Goal: Find specific page/section: Find specific page/section

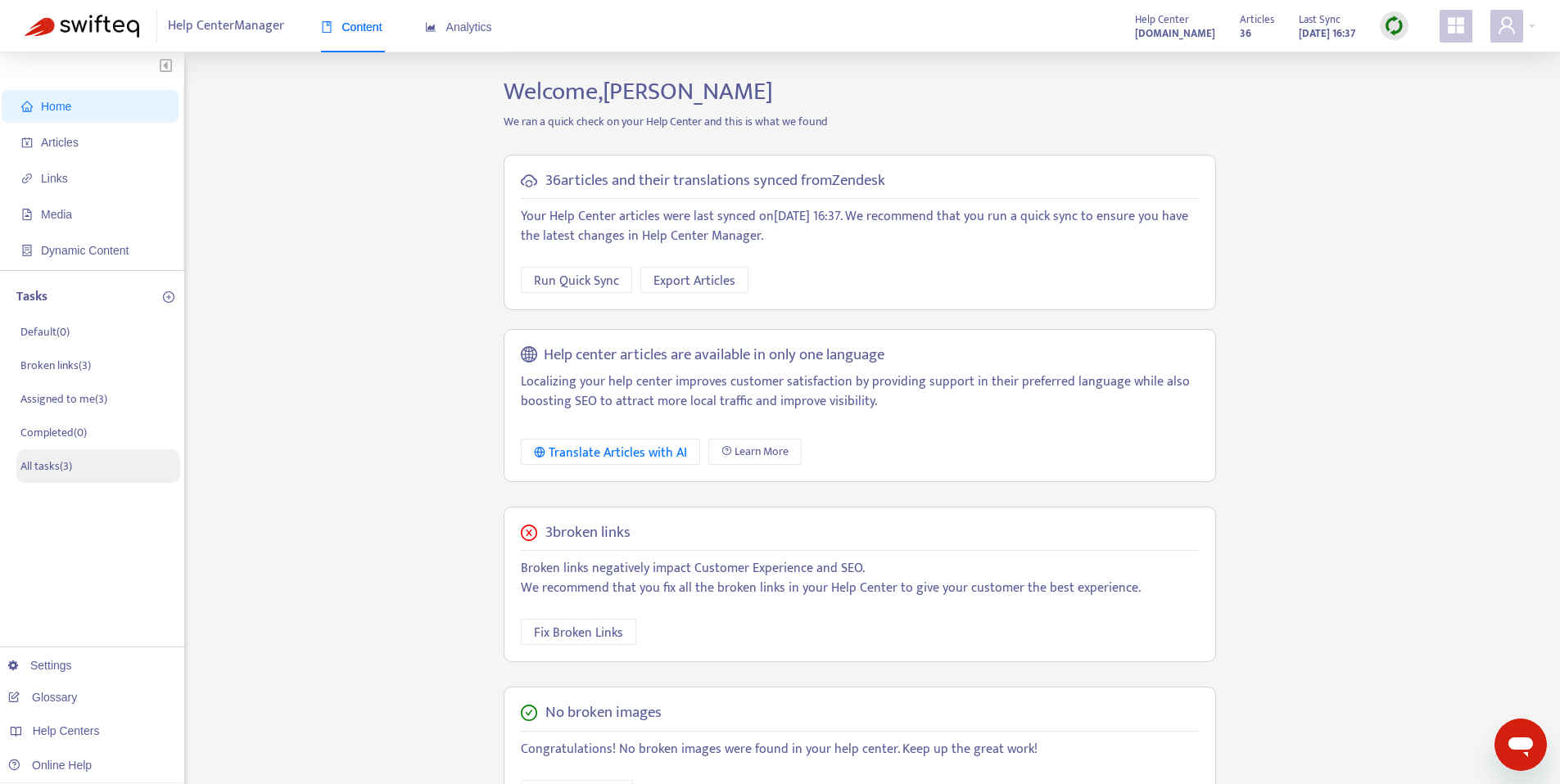
click at [61, 453] on li "All tasks ( 3 )" at bounding box center [98, 465] width 164 height 34
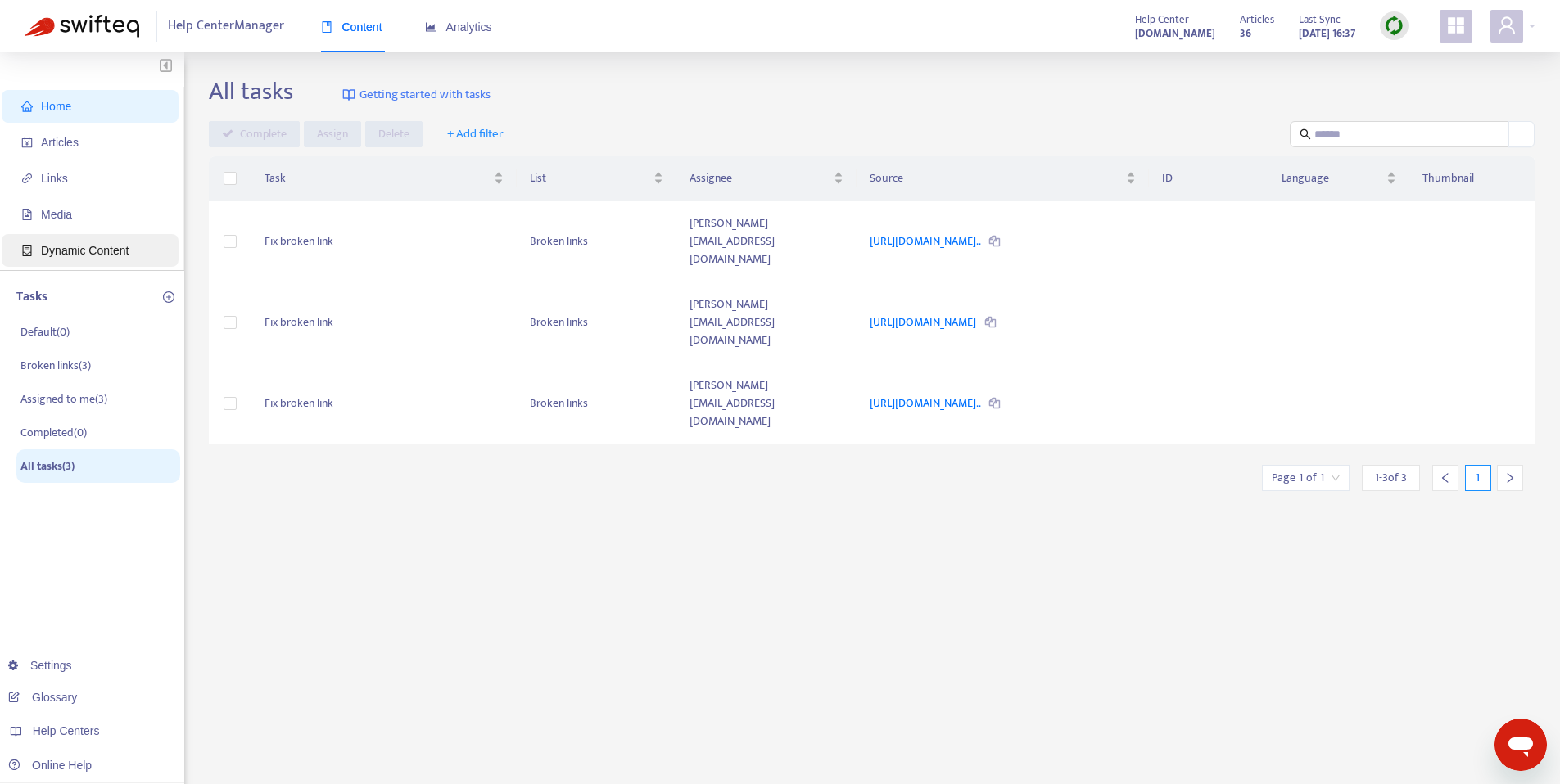
click at [96, 247] on span "Dynamic Content" at bounding box center [84, 250] width 87 height 13
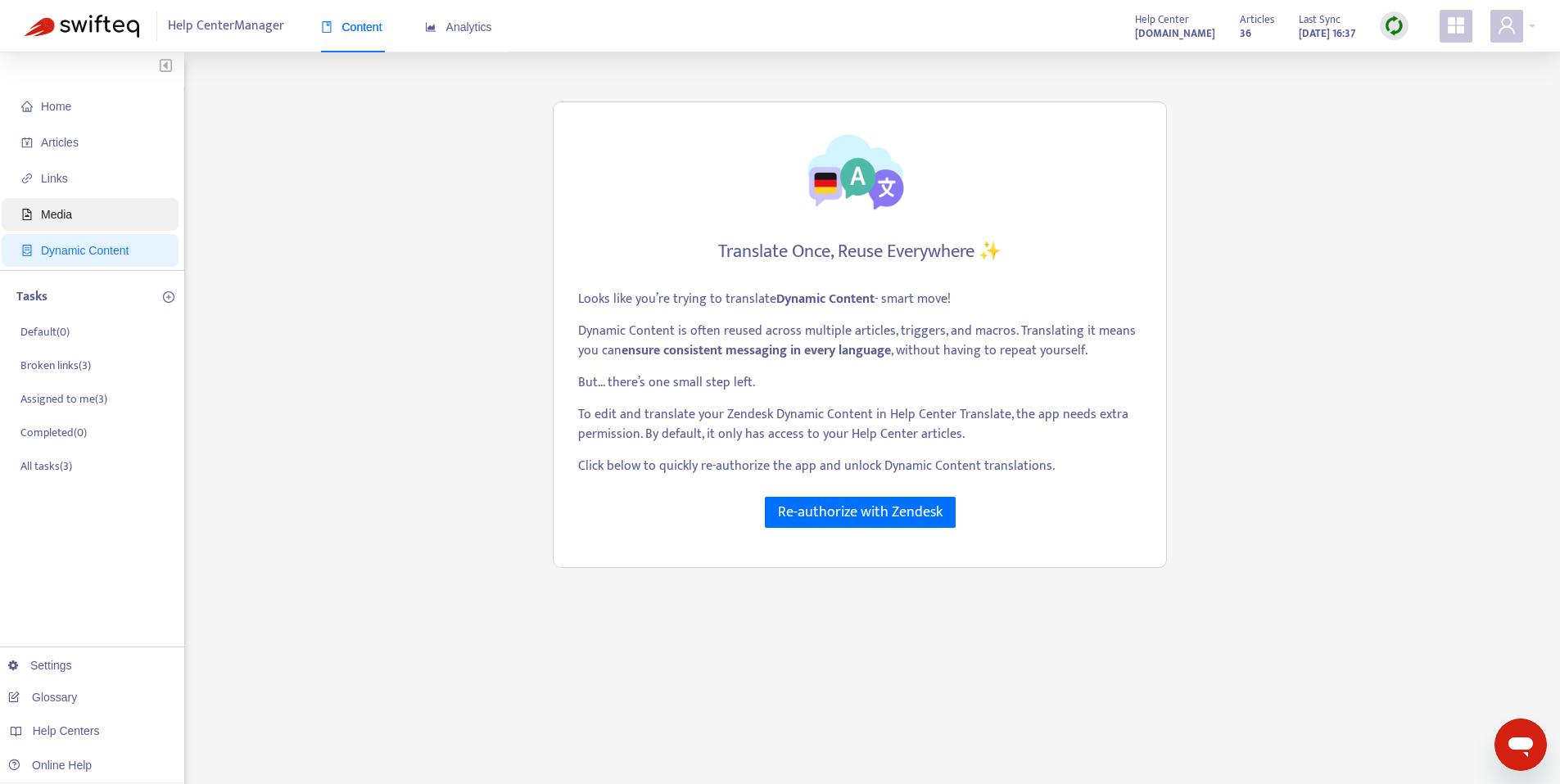
click at [97, 214] on span "Media" at bounding box center [93, 214] width 144 height 33
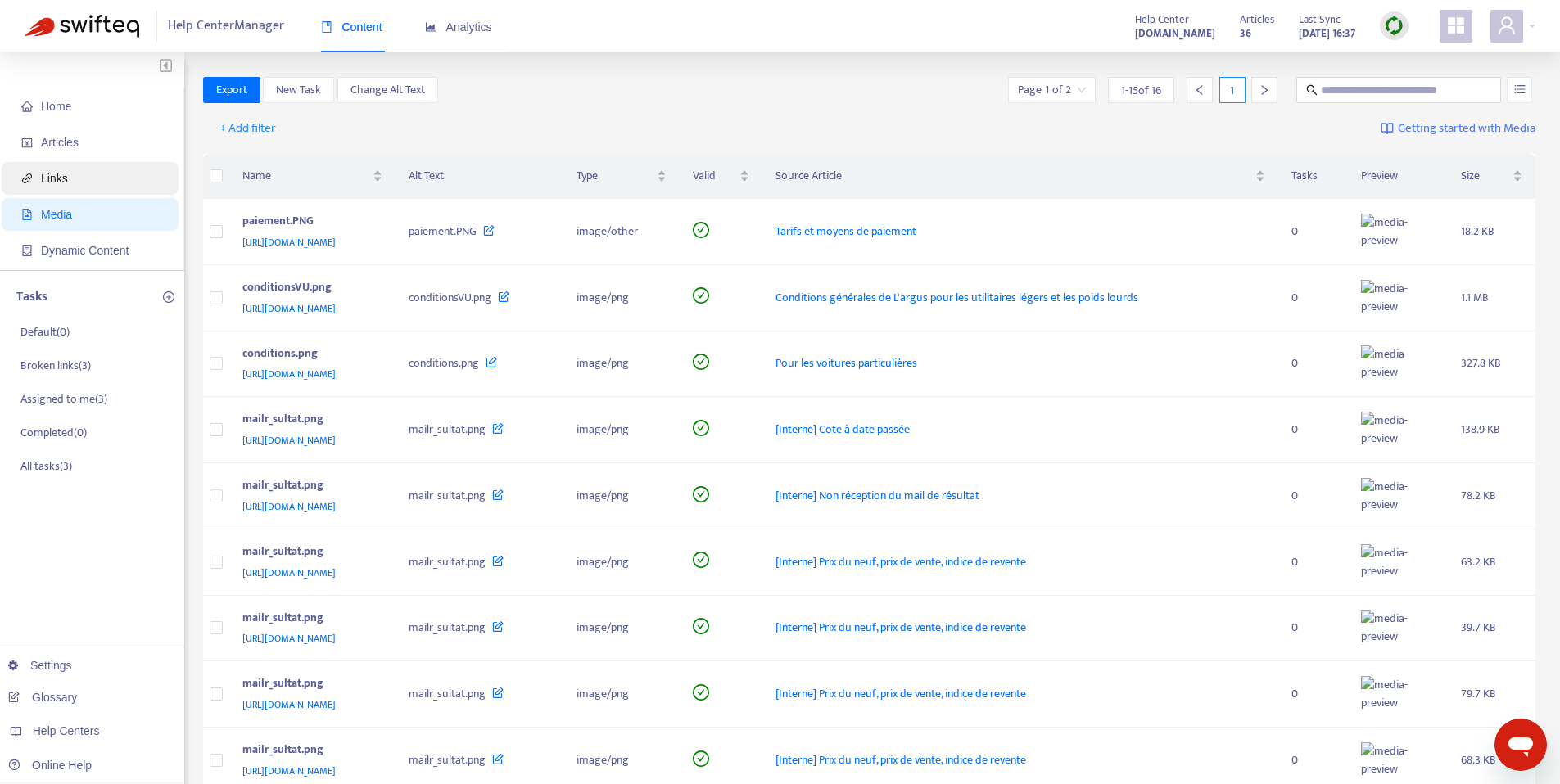
click at [92, 183] on span "Links" at bounding box center [93, 178] width 144 height 33
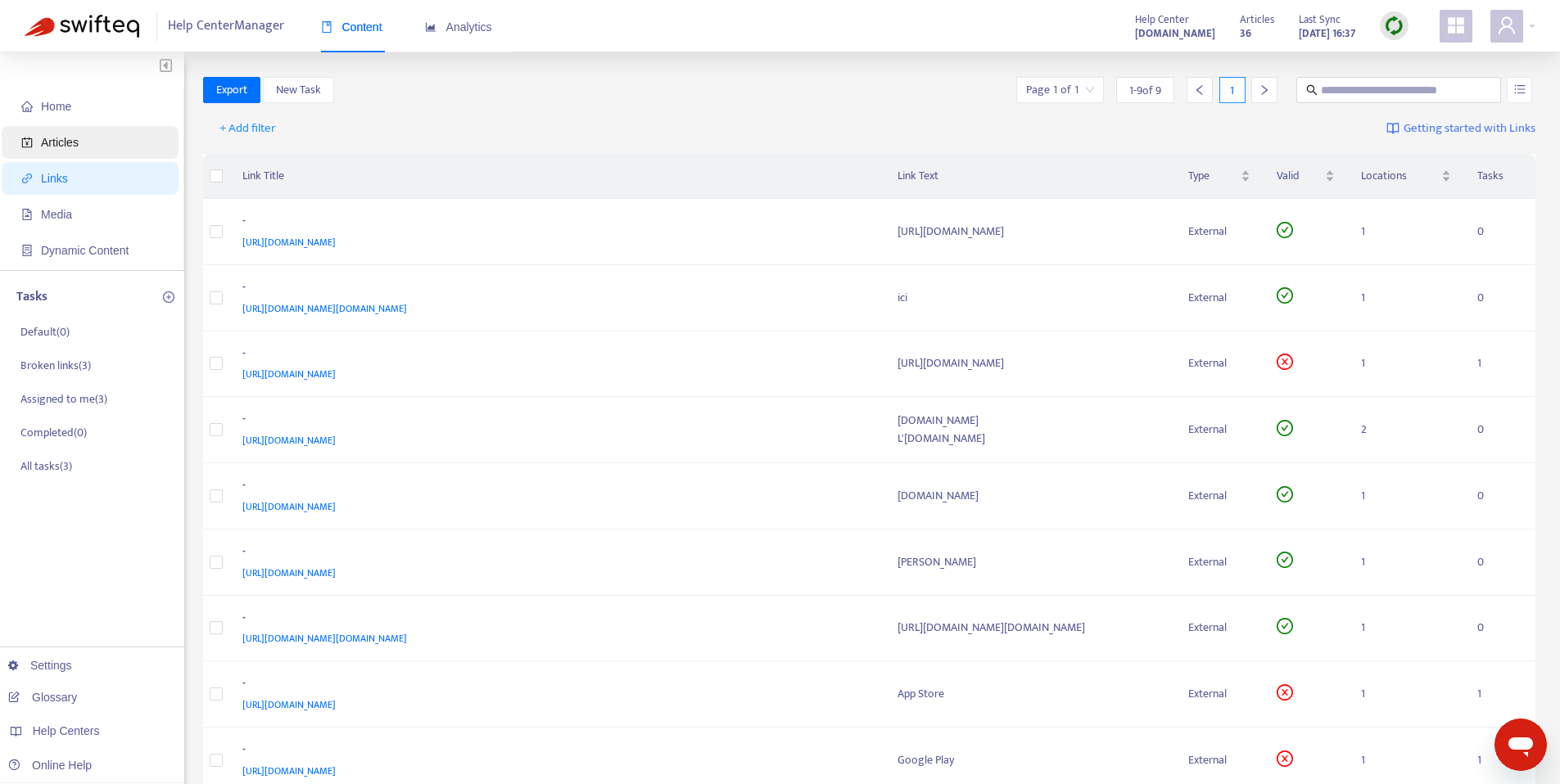
click at [80, 155] on span "Articles" at bounding box center [93, 142] width 144 height 33
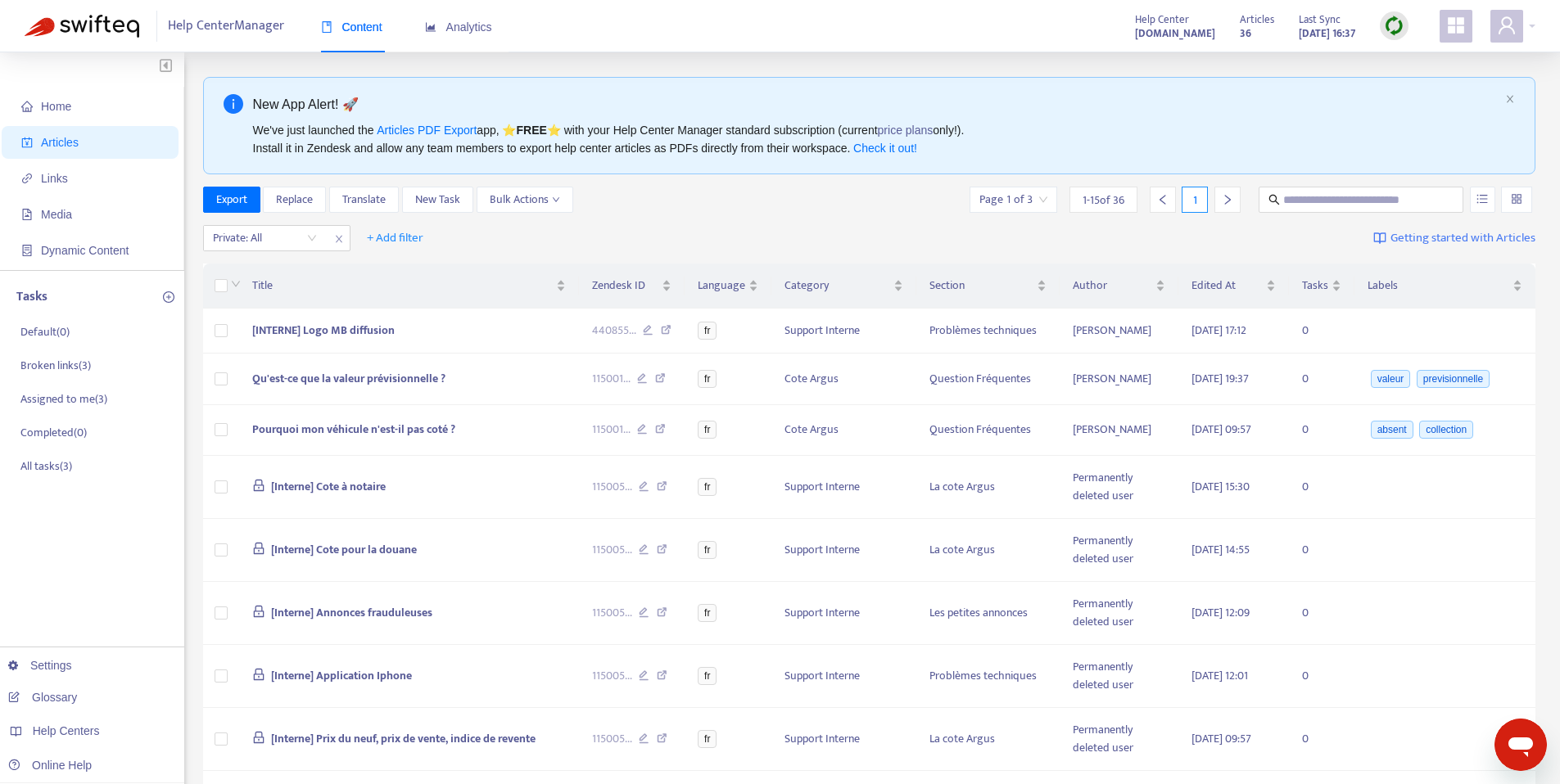
click at [1463, 21] on icon "appstore" at bounding box center [1455, 25] width 19 height 19
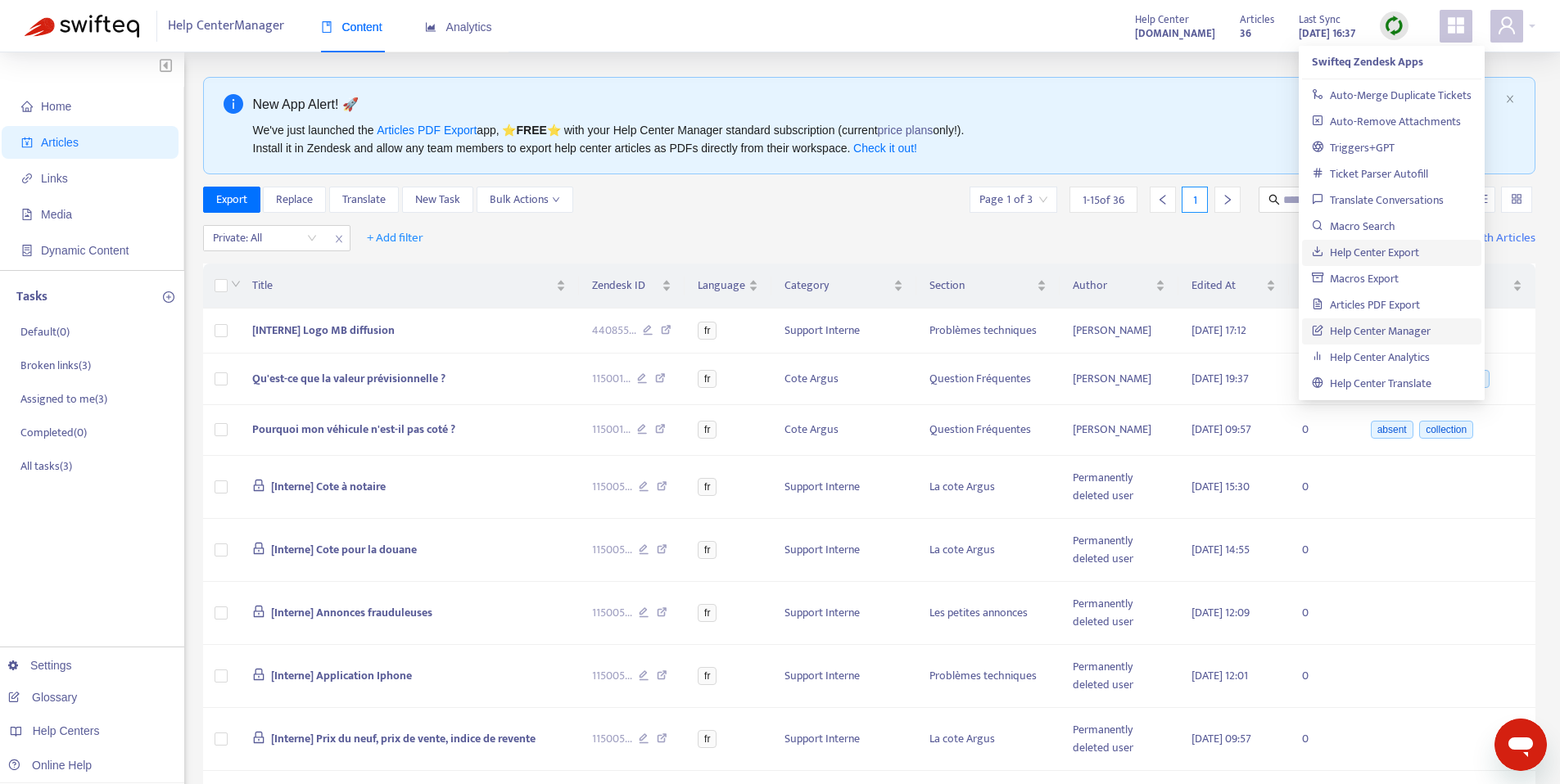
click at [1405, 253] on link "Help Center Export" at bounding box center [1365, 252] width 108 height 19
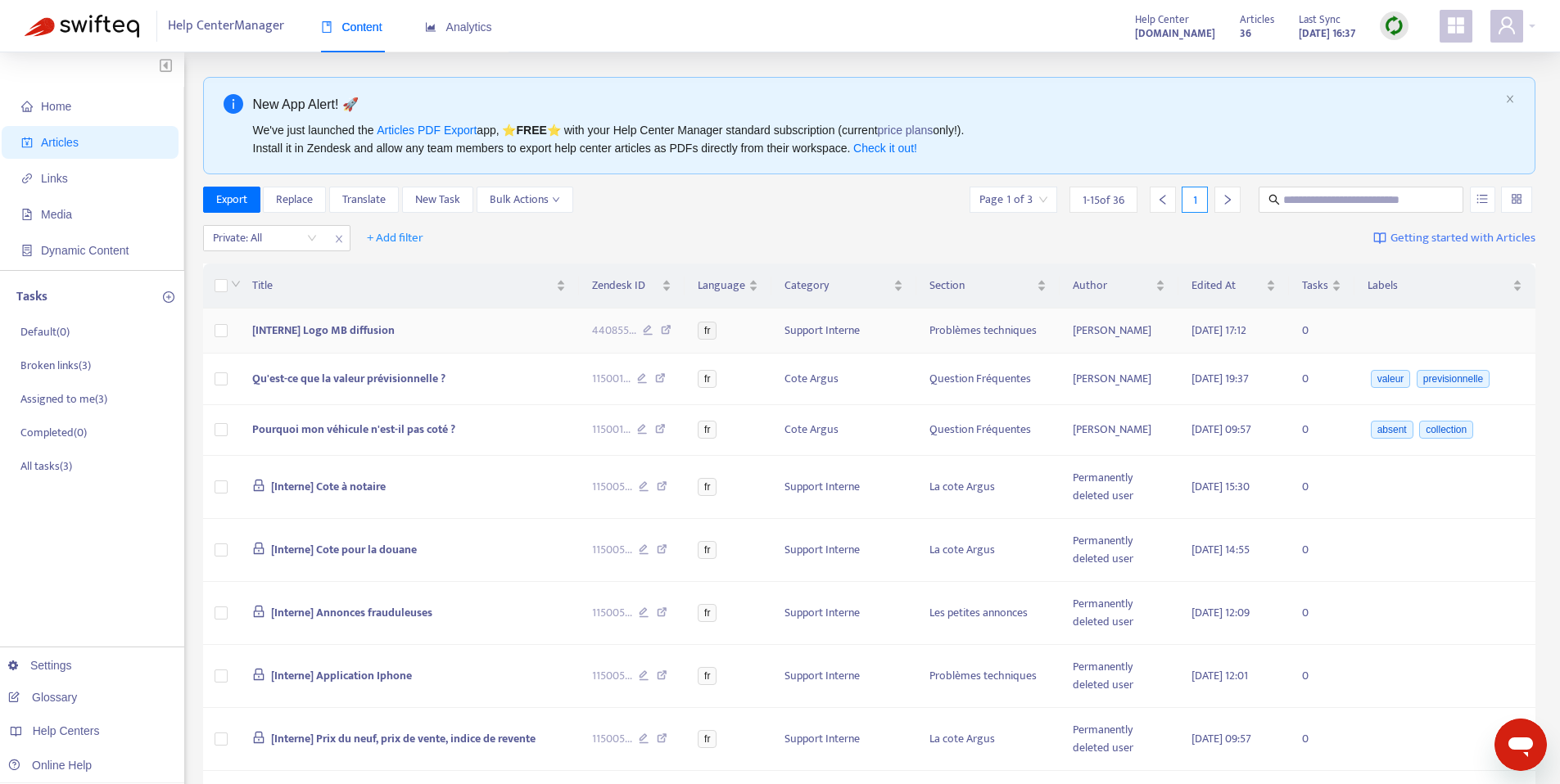
click at [954, 336] on td "Problèmes techniques" at bounding box center [988, 331] width 144 height 45
click at [954, 335] on body "Help Center Manager Content Analytics Help Center groupeargus.zendesk.com Artic…" at bounding box center [780, 652] width 1560 height 1304
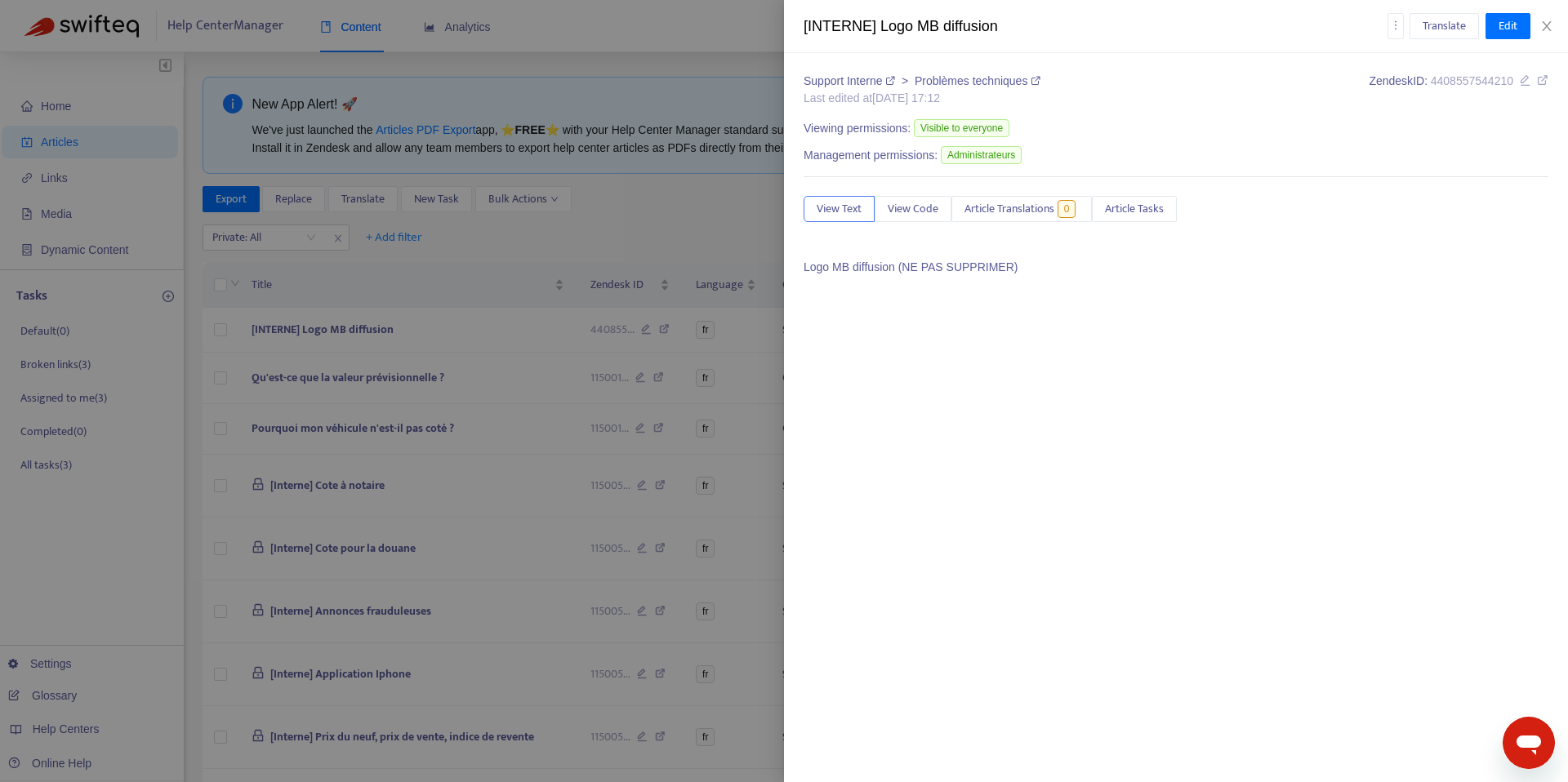
click at [952, 334] on div "[INTERNE] Logo MB diffusion Translate Edit Support Interne > Problèmes techniqu…" at bounding box center [784, 391] width 1568 height 782
click at [924, 213] on span "View Code" at bounding box center [912, 209] width 51 height 18
click at [988, 213] on span "Article Translations" at bounding box center [1009, 209] width 90 height 18
click at [1120, 204] on span "Article Tasks" at bounding box center [1133, 209] width 58 height 18
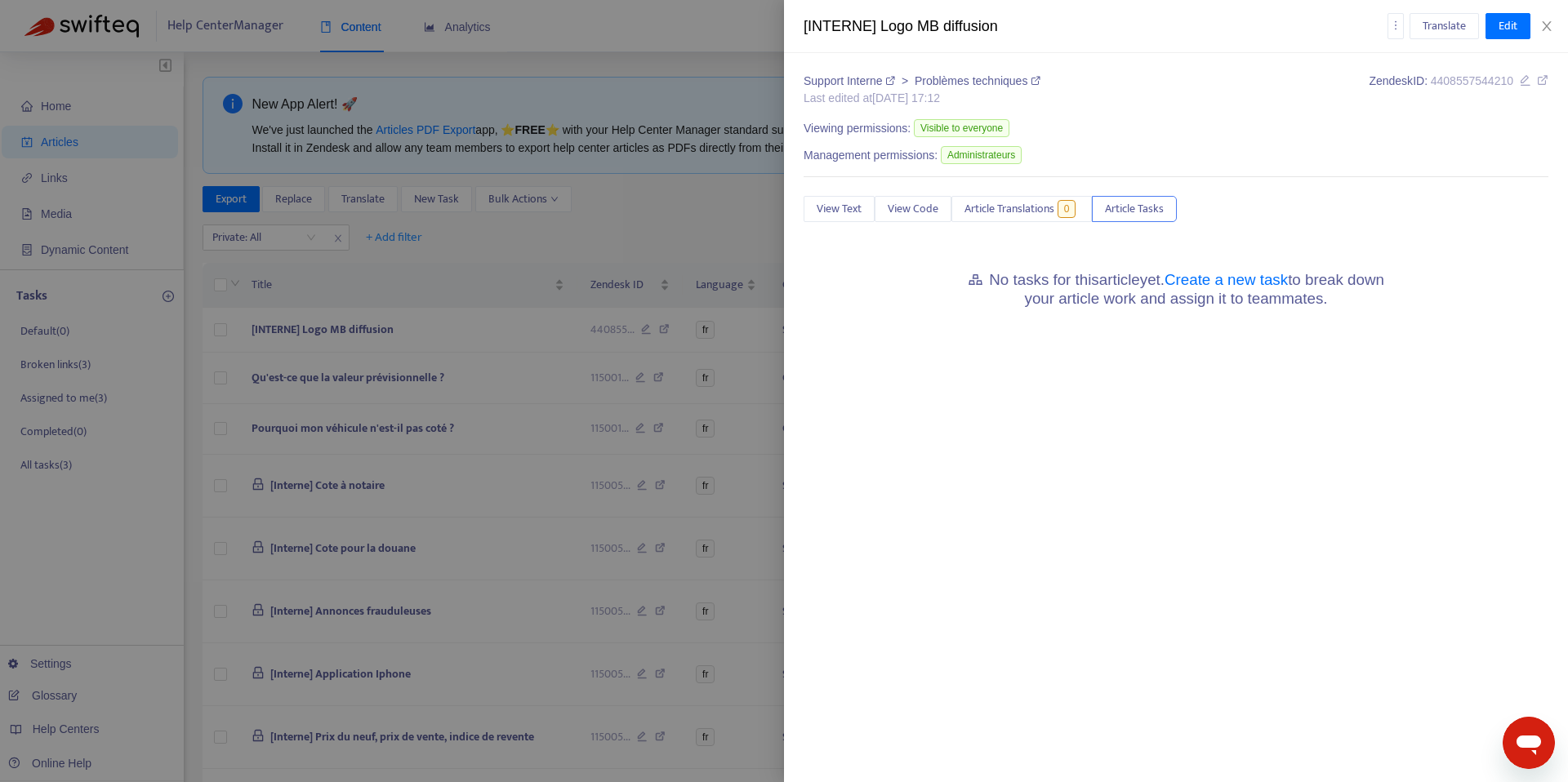
click at [1006, 154] on span "Administrateurs" at bounding box center [981, 155] width 80 height 18
click at [976, 80] on link "Problèmes techniques" at bounding box center [976, 81] width 125 height 13
